Goal: Check status: Check status

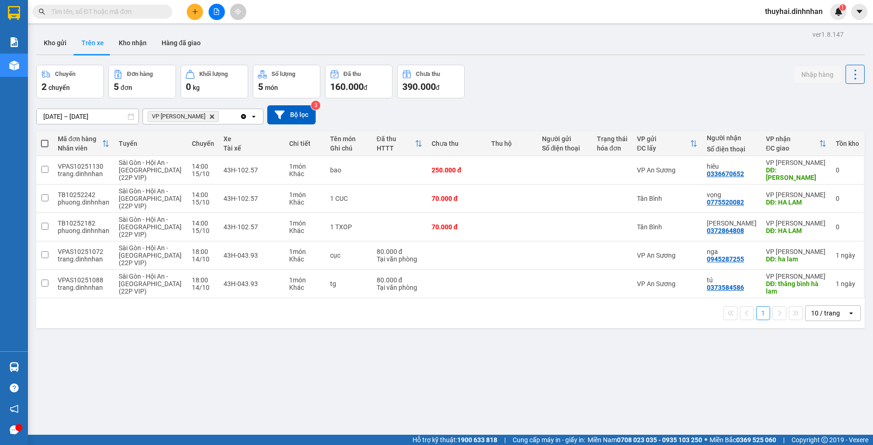
scroll to position [72, 19]
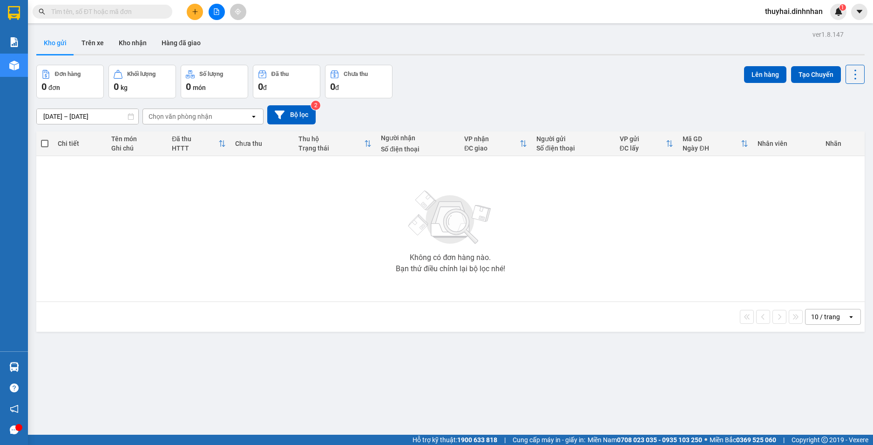
click at [113, 115] on input "10/10/2025 – 15/10/2025" at bounding box center [87, 116] width 101 height 15
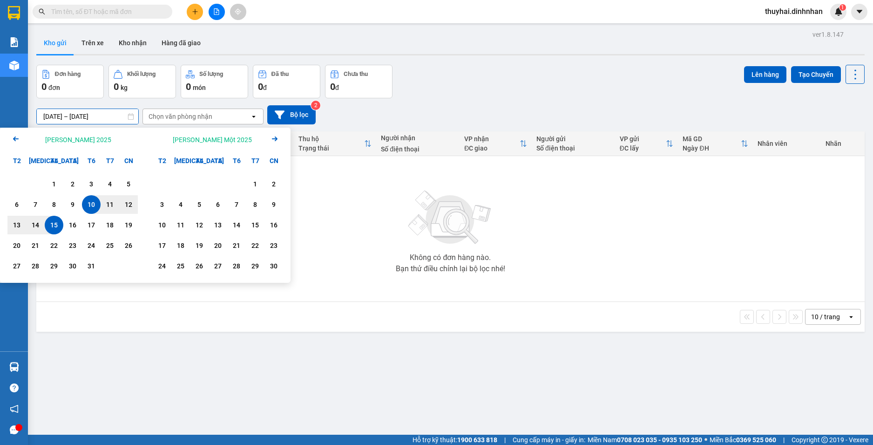
click at [54, 223] on div "15" at bounding box center [53, 224] width 13 height 11
click at [69, 224] on div "16" at bounding box center [72, 224] width 13 height 11
type input "15/10/2025 – 16/10/2025"
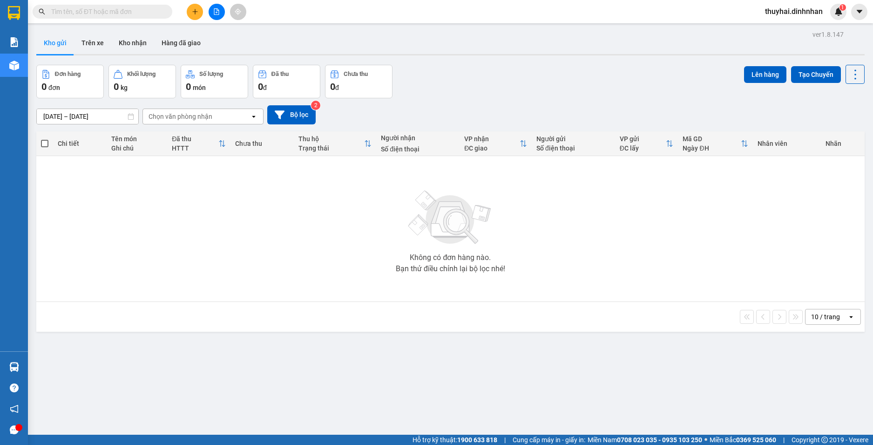
click at [251, 117] on icon "open" at bounding box center [253, 116] width 7 height 7
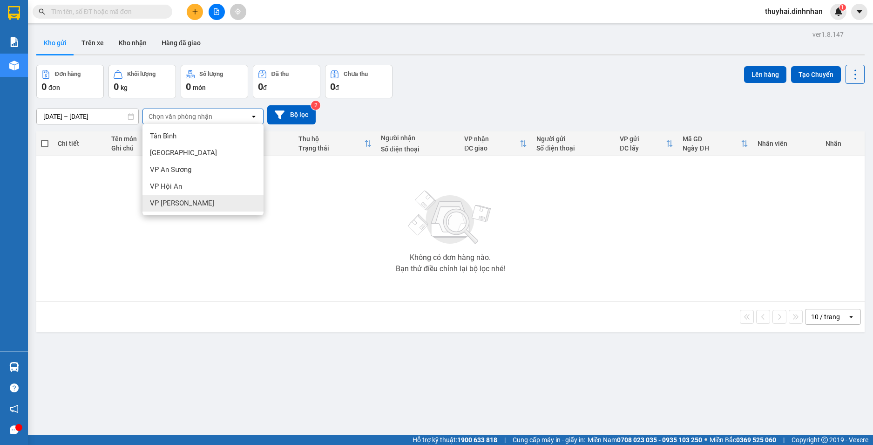
click at [229, 207] on div "VP [PERSON_NAME]" at bounding box center [202, 203] width 121 height 17
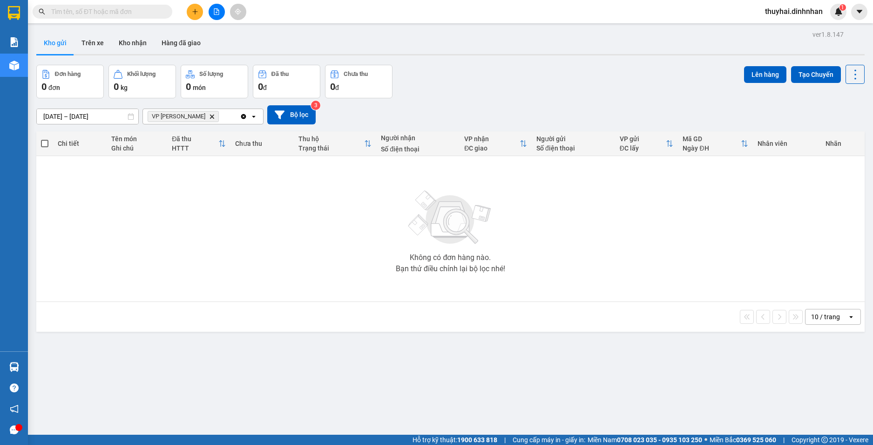
click at [251, 116] on icon "open" at bounding box center [253, 116] width 7 height 7
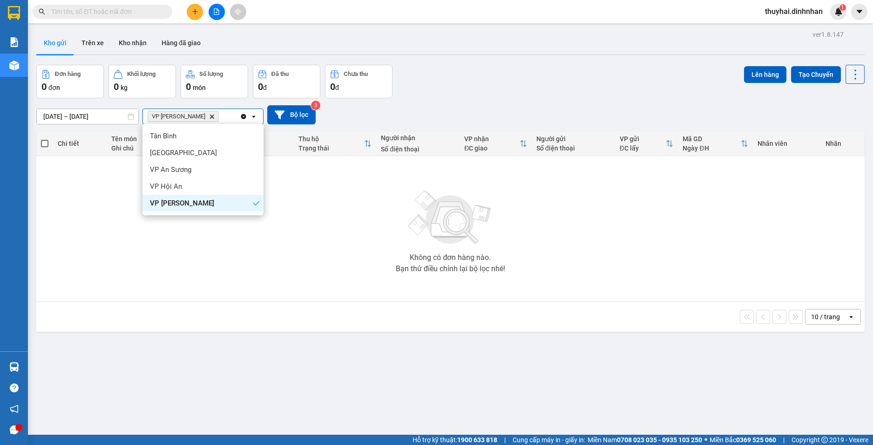
click at [229, 206] on div "VP [PERSON_NAME]" at bounding box center [202, 203] width 121 height 17
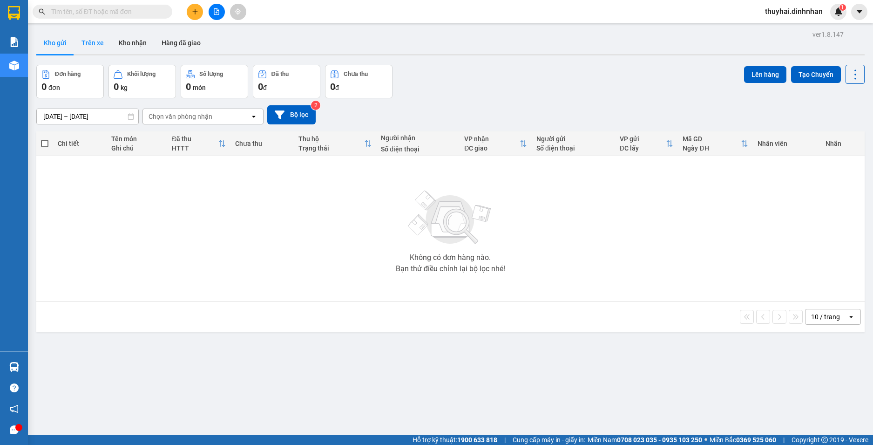
click at [91, 42] on button "Trên xe" at bounding box center [92, 43] width 37 height 22
